Goal: Entertainment & Leisure: Consume media (video, audio)

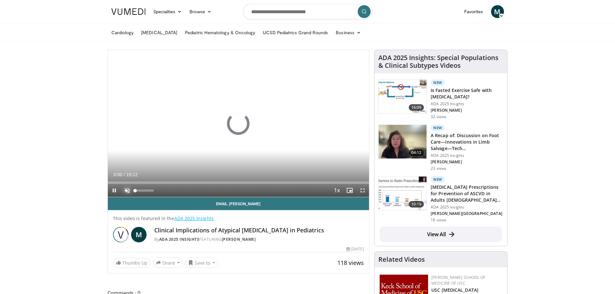
click at [126, 188] on span "Video Player" at bounding box center [127, 190] width 13 height 13
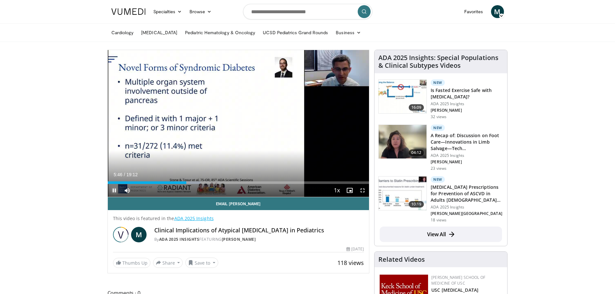
click at [115, 189] on span "Video Player" at bounding box center [114, 190] width 13 height 13
click at [114, 188] on span "Video Player" at bounding box center [114, 190] width 13 height 13
click at [114, 189] on span "Video Player" at bounding box center [114, 190] width 13 height 13
click at [113, 191] on span "Video Player" at bounding box center [114, 190] width 13 height 13
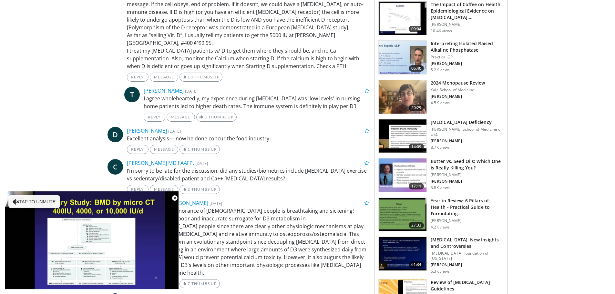
scroll to position [614, 0]
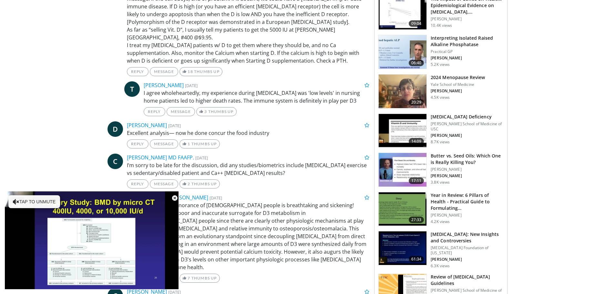
click at [416, 91] on img at bounding box center [403, 92] width 48 height 34
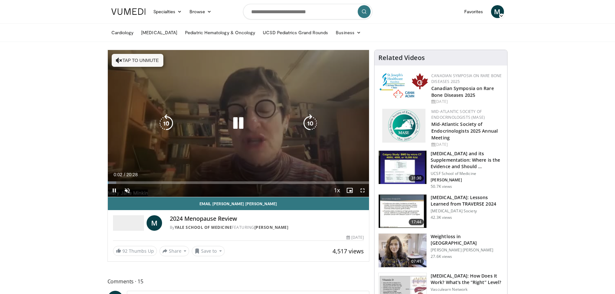
click at [140, 61] on button "Tap to unmute" at bounding box center [138, 60] width 52 height 13
